Goal: Check status

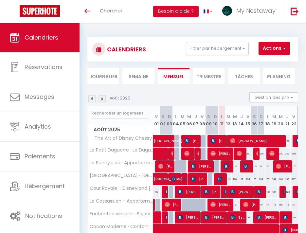
select select "KO"
select select "0"
select select "19390"
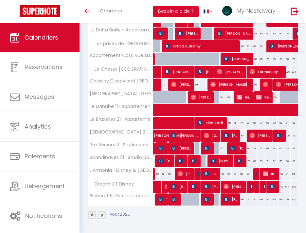
scroll to position [235, 0]
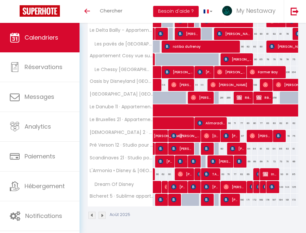
click at [232, 73] on span "[PERSON_NAME]" at bounding box center [231, 72] width 29 height 12
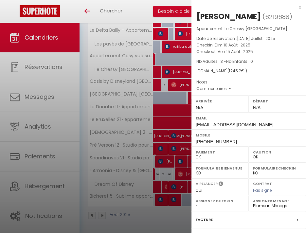
click at [179, 74] on div at bounding box center [153, 116] width 306 height 233
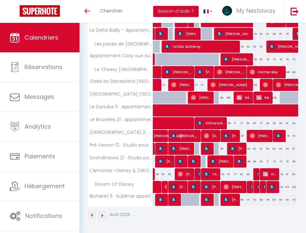
click at [179, 74] on span "[PERSON_NAME]" at bounding box center [179, 72] width 29 height 12
select select "KO"
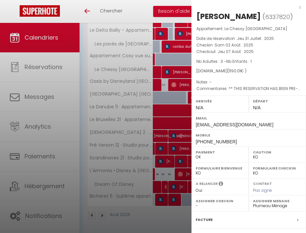
click at [183, 68] on div at bounding box center [153, 116] width 306 height 233
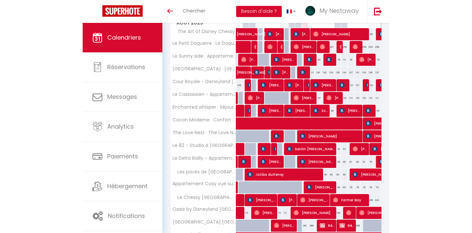
scroll to position [107, 0]
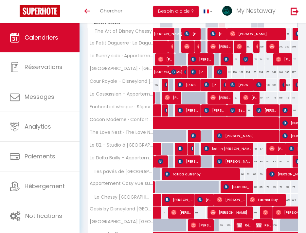
click at [181, 177] on span "ratiba dufrenoy" at bounding box center [202, 174] width 74 height 12
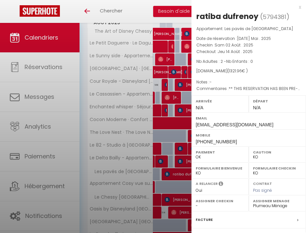
select select "21833"
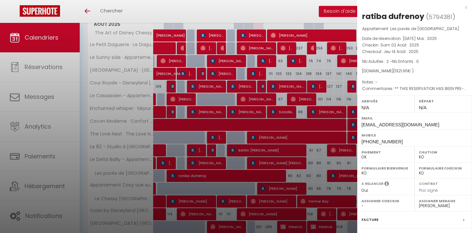
click at [306, 7] on div "x" at bounding box center [412, 7] width 110 height 8
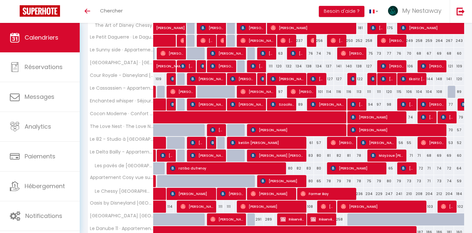
scroll to position [42, 0]
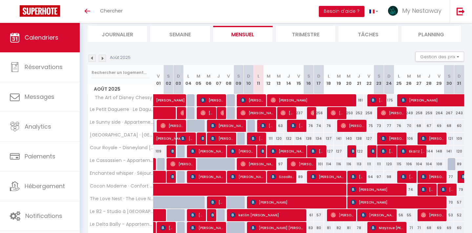
click at [104, 56] on img at bounding box center [102, 58] width 7 height 7
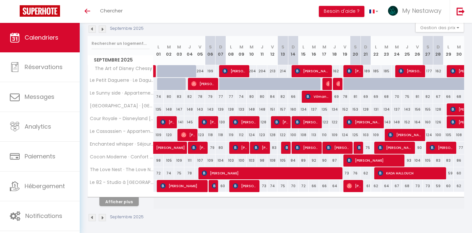
scroll to position [74, 0]
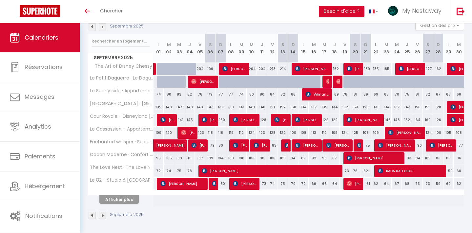
click at [121, 203] on button "Afficher plus" at bounding box center [118, 199] width 39 height 9
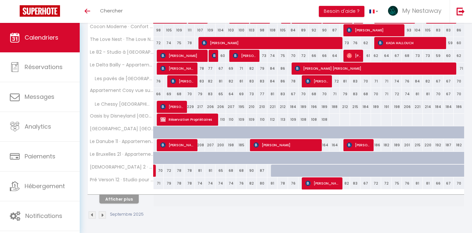
scroll to position [202, 0]
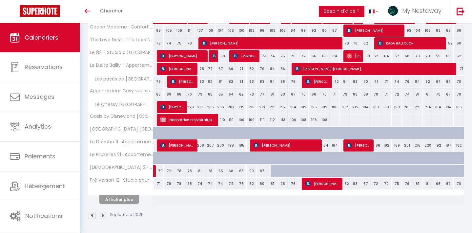
click at [126, 201] on button "Afficher plus" at bounding box center [118, 199] width 39 height 9
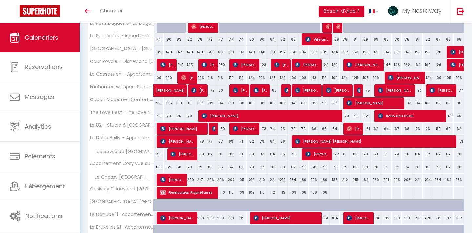
scroll to position [128, 0]
